Goal: Navigation & Orientation: Find specific page/section

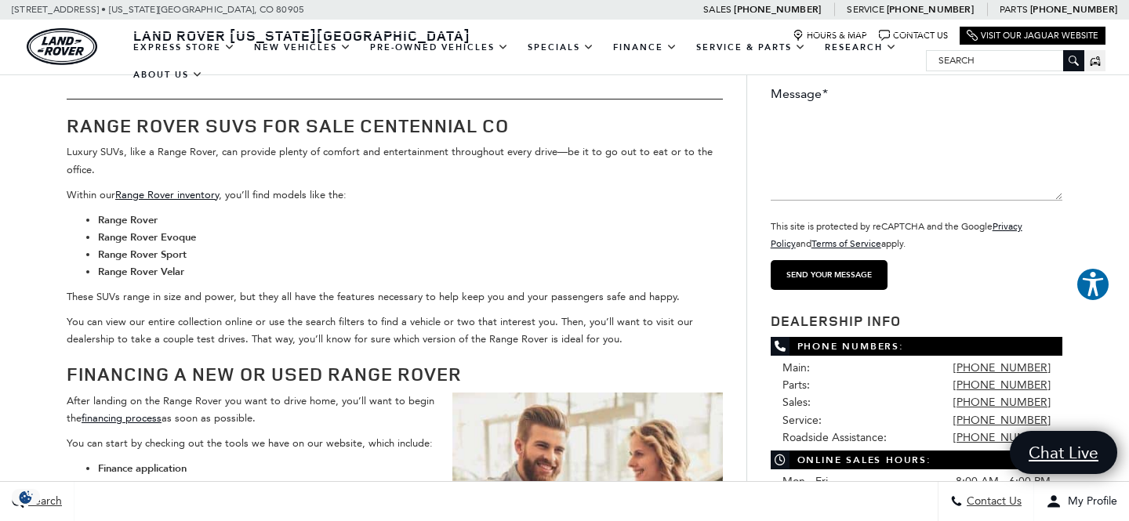
scroll to position [343, 0]
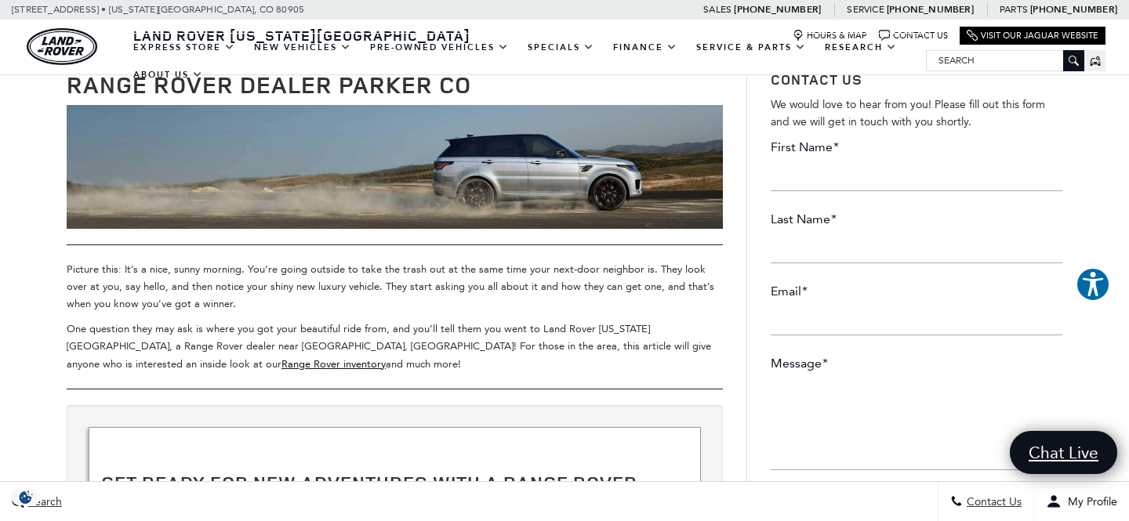
scroll to position [64, 0]
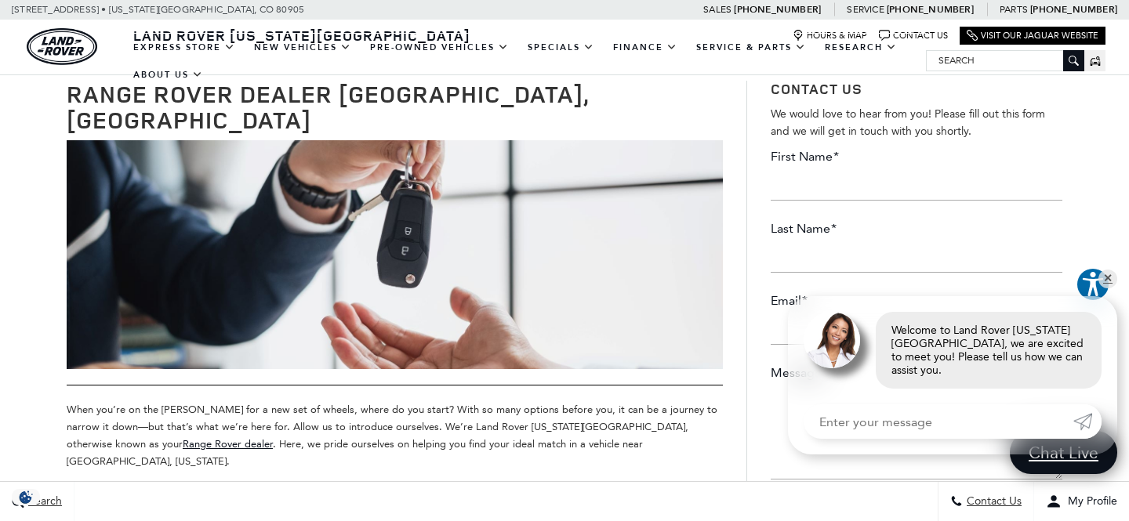
scroll to position [64, 0]
